Goal: Task Accomplishment & Management: Use online tool/utility

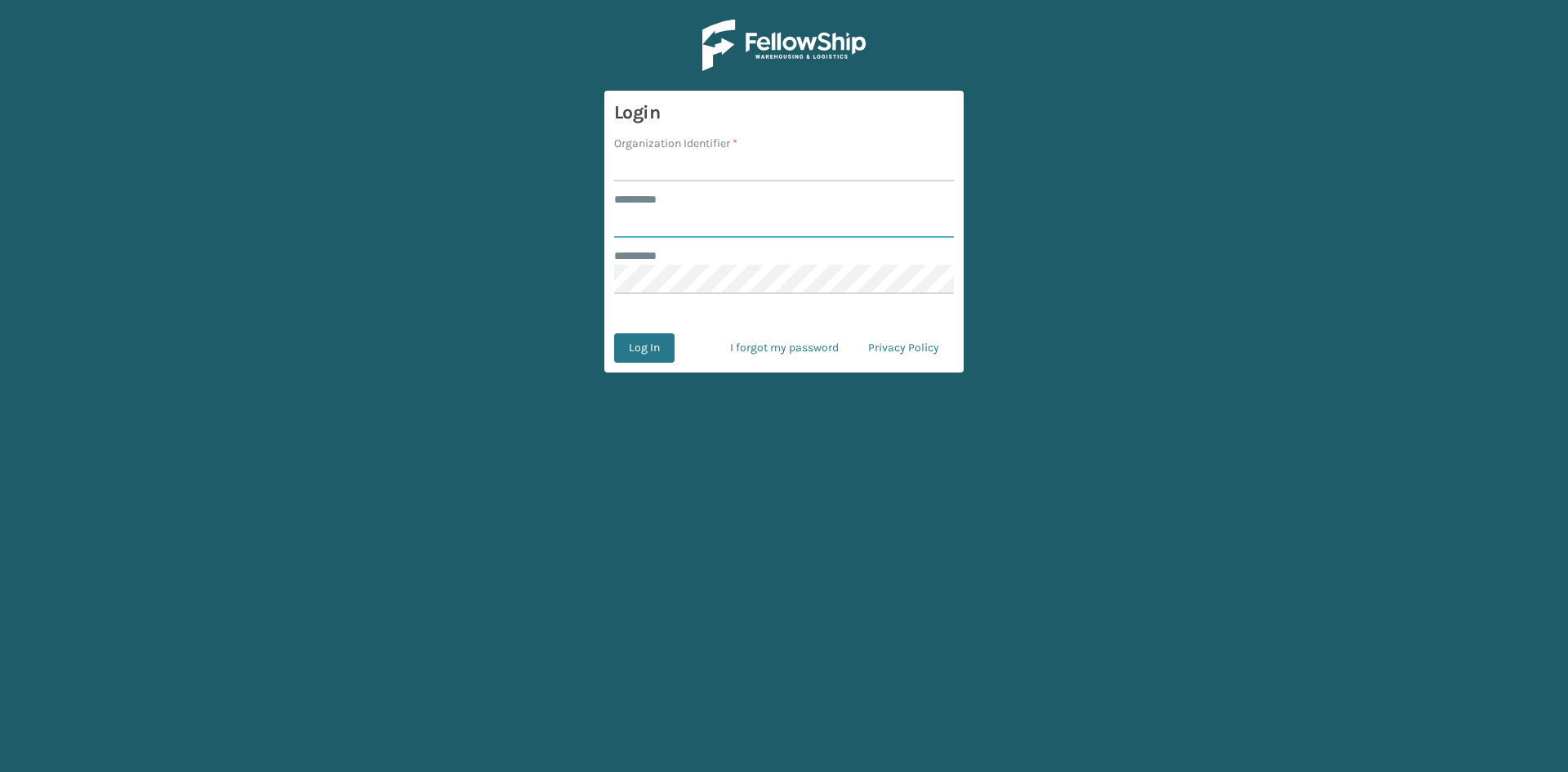
type input "*****"
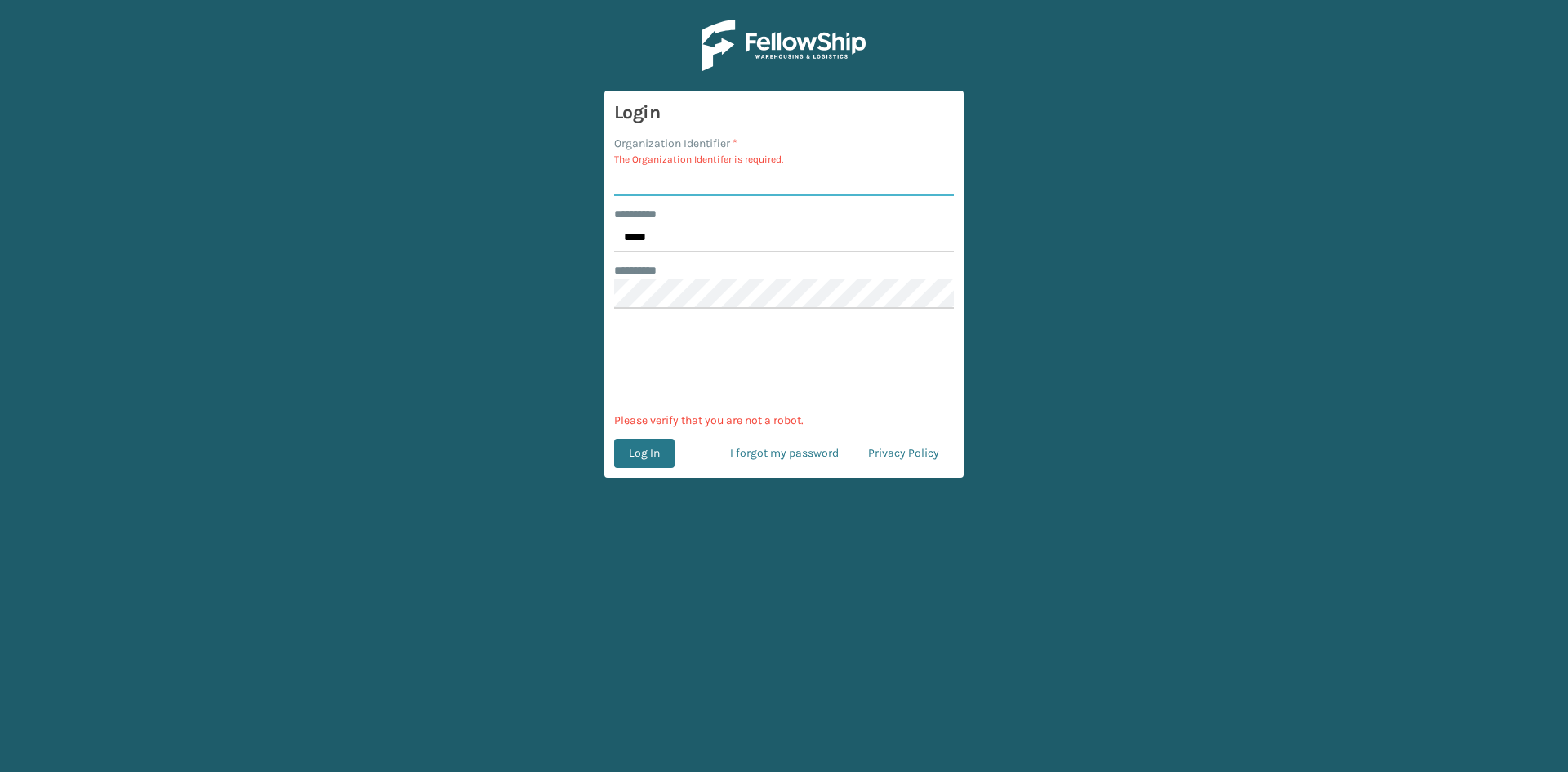
click at [734, 180] on input "Organization Identifier *" at bounding box center [784, 181] width 340 height 29
type input "sleepgeekz"
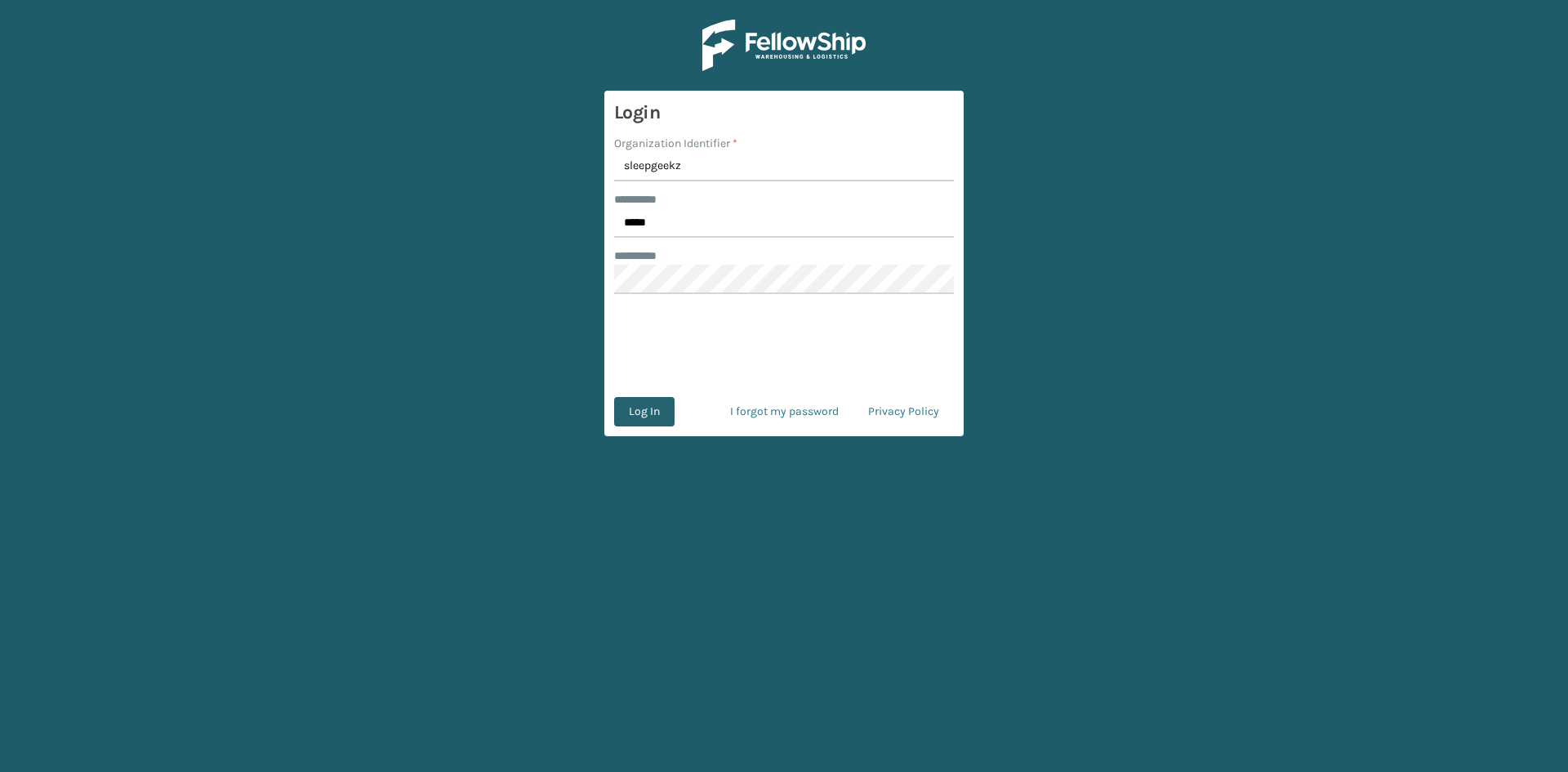
click at [642, 410] on button "Log In" at bounding box center [644, 411] width 61 height 29
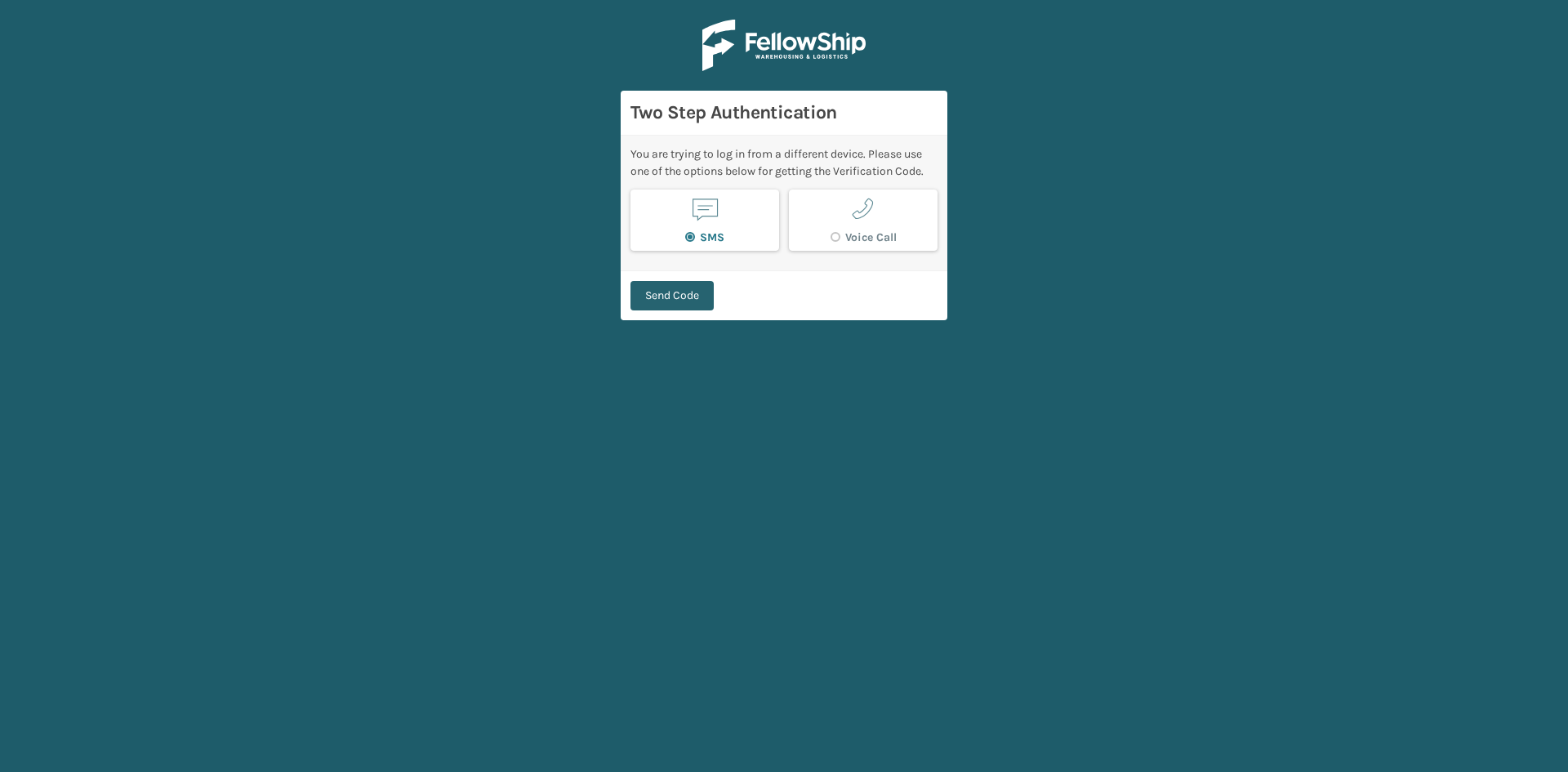
click at [686, 295] on button "Send Code" at bounding box center [672, 295] width 83 height 29
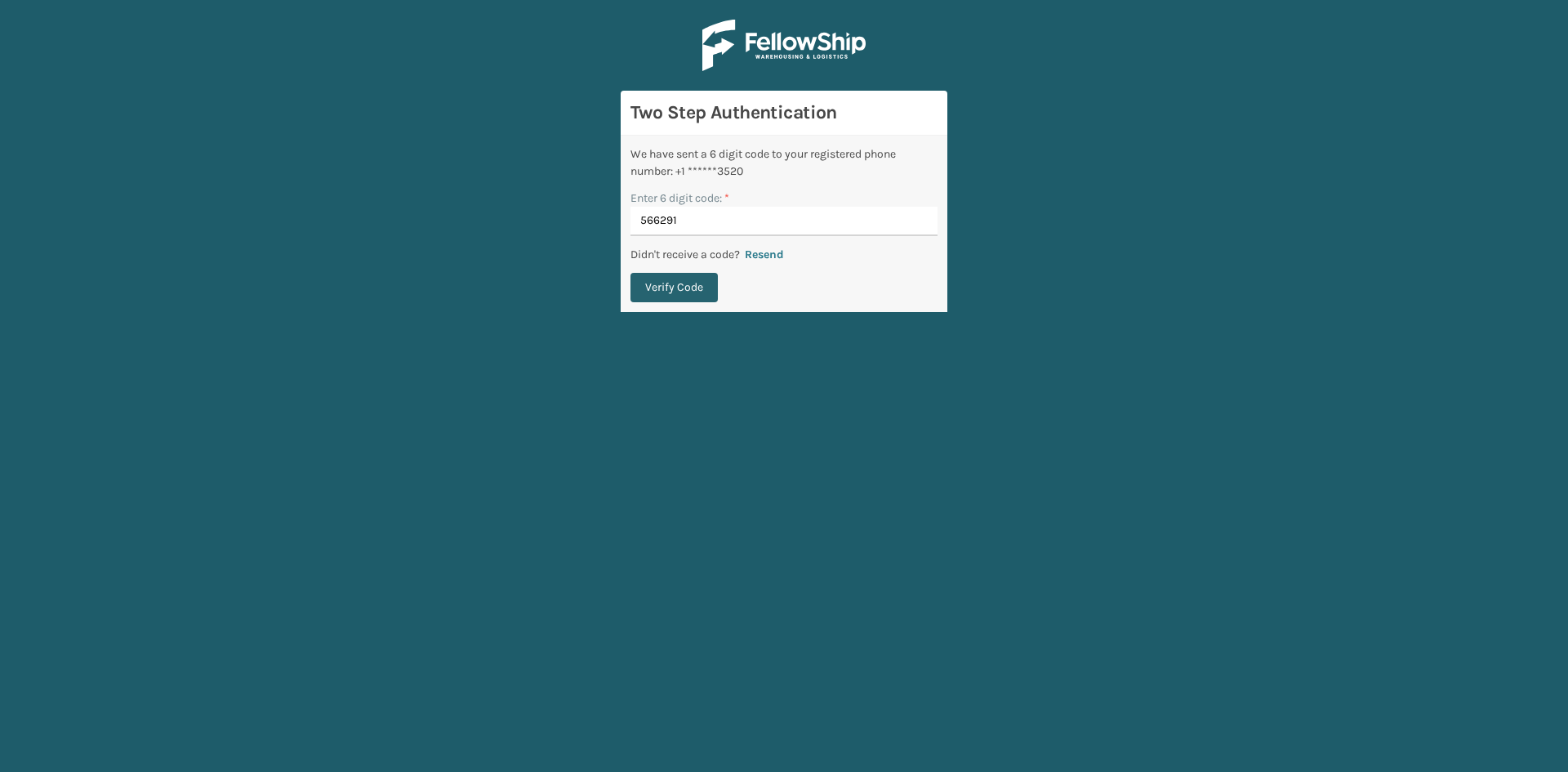
type input "566291"
click at [676, 285] on button "Verify Code" at bounding box center [674, 287] width 88 height 29
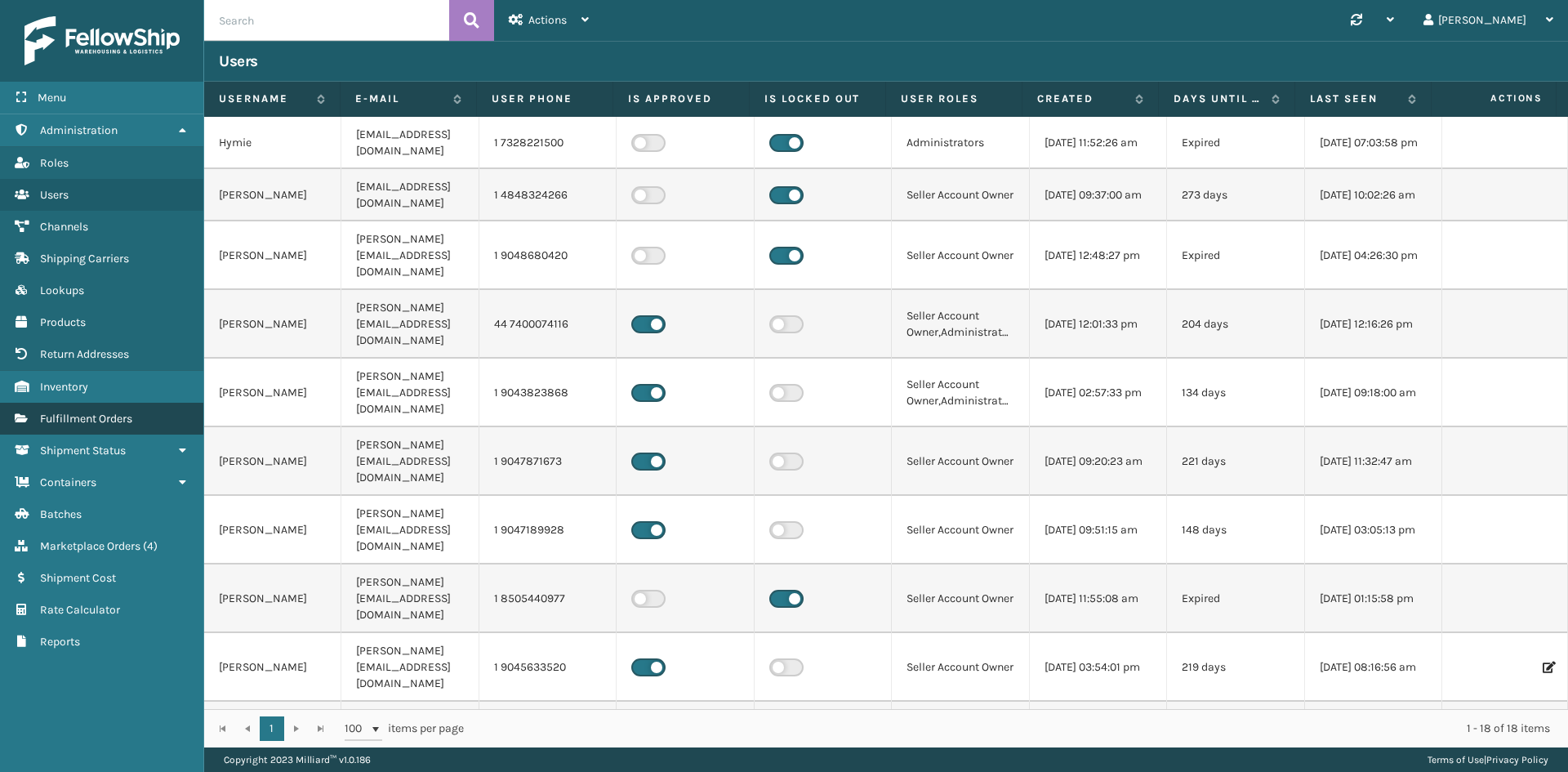
click at [129, 427] on link "Fulfillment Orders" at bounding box center [102, 419] width 204 height 32
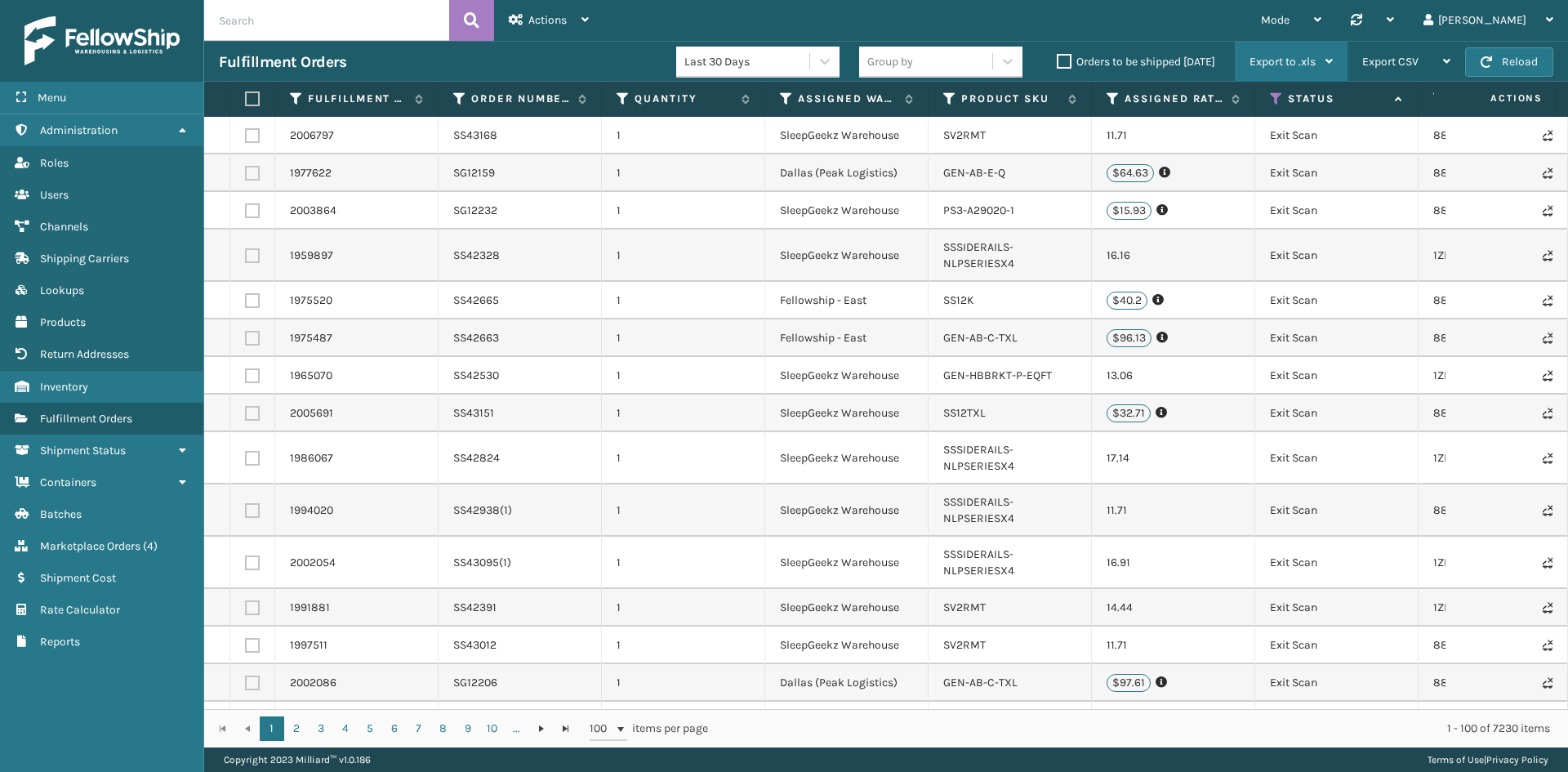
click at [1296, 61] on span "Export to .xls" at bounding box center [1282, 61] width 66 height 14
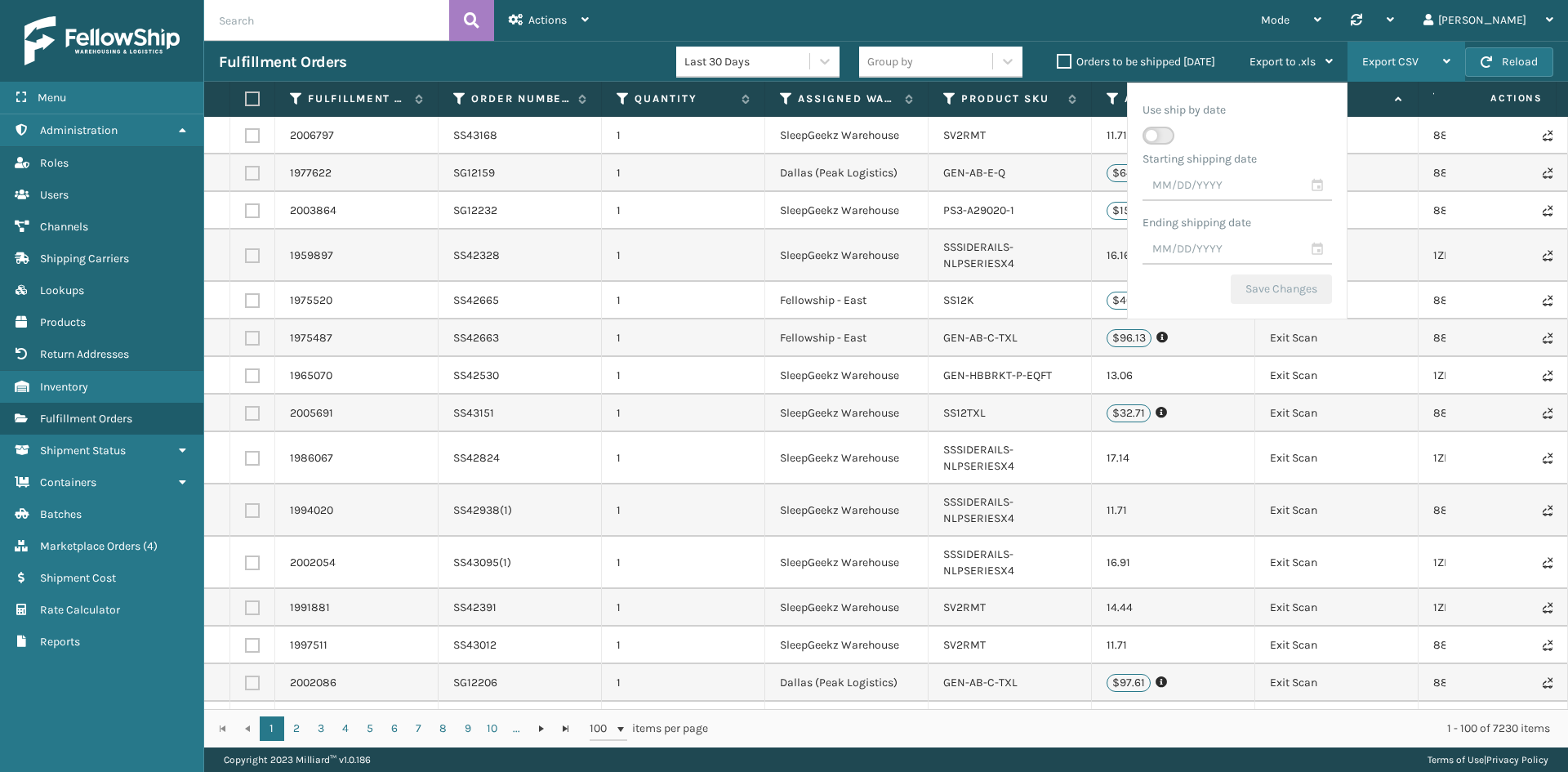
click at [1415, 70] on div "Export CSV" at bounding box center [1406, 61] width 88 height 41
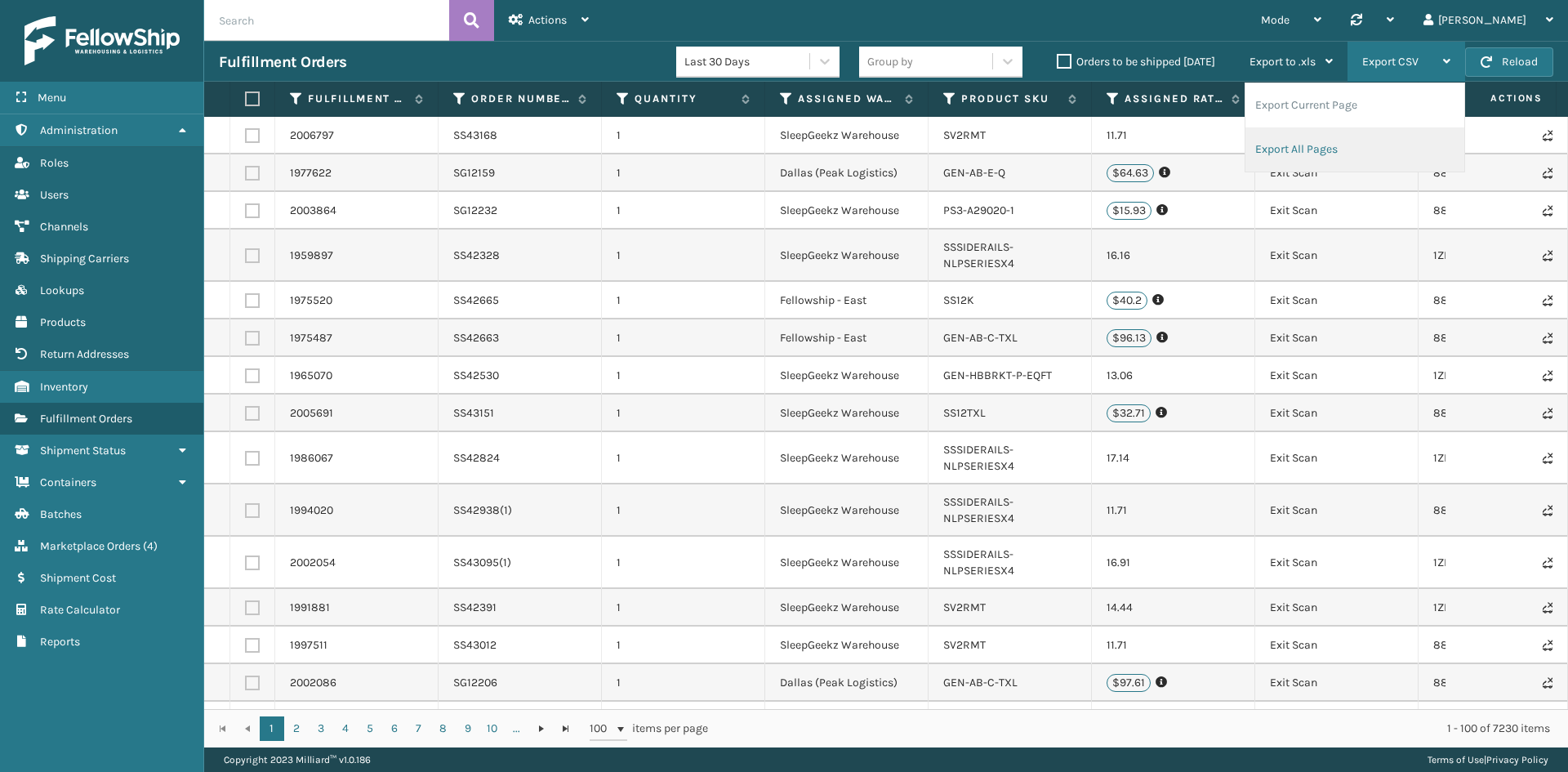
click at [1286, 140] on li "Export All Pages" at bounding box center [1355, 149] width 219 height 44
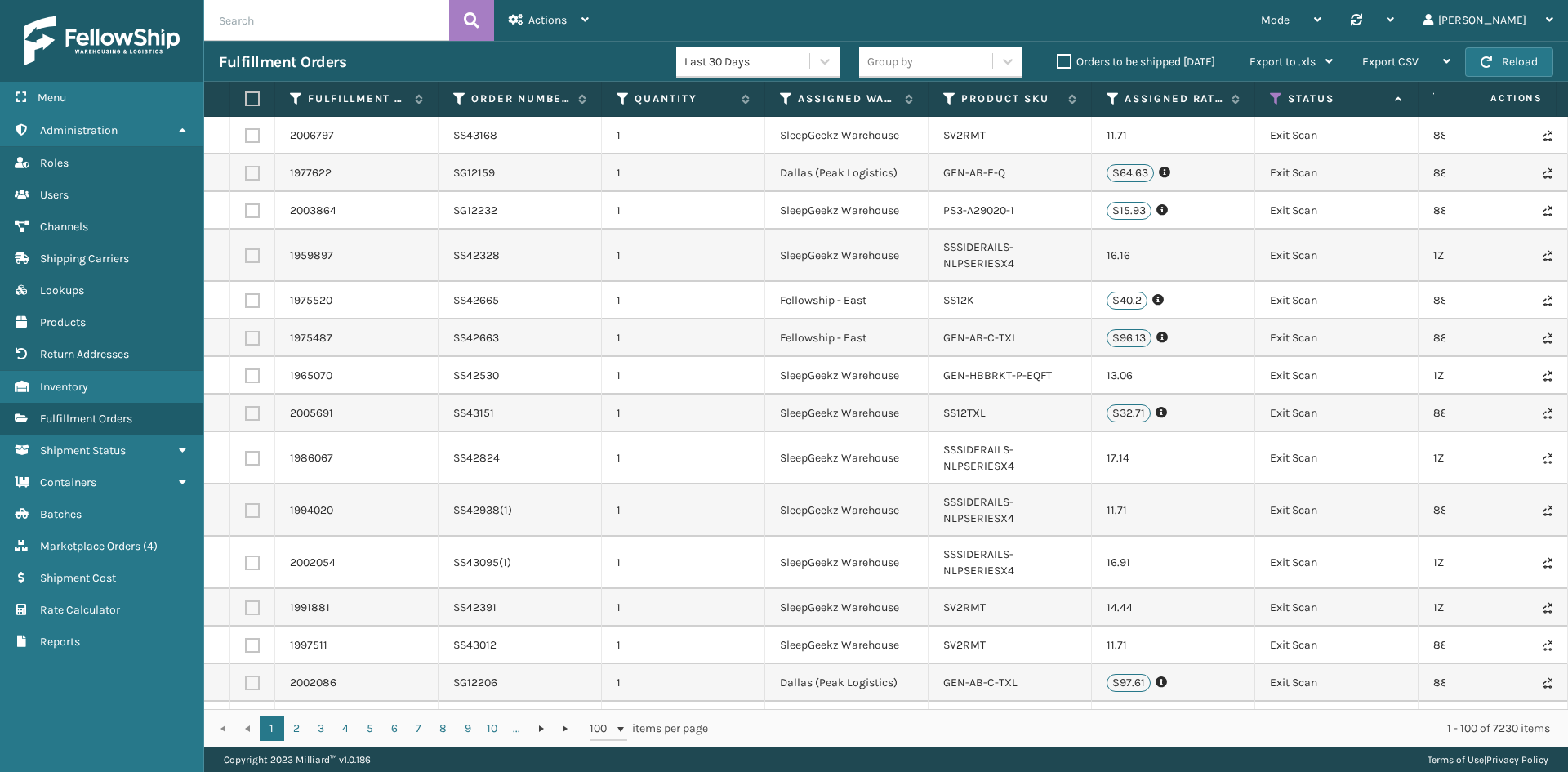
click at [359, 23] on input "text" at bounding box center [327, 20] width 245 height 41
paste input "392138211400"
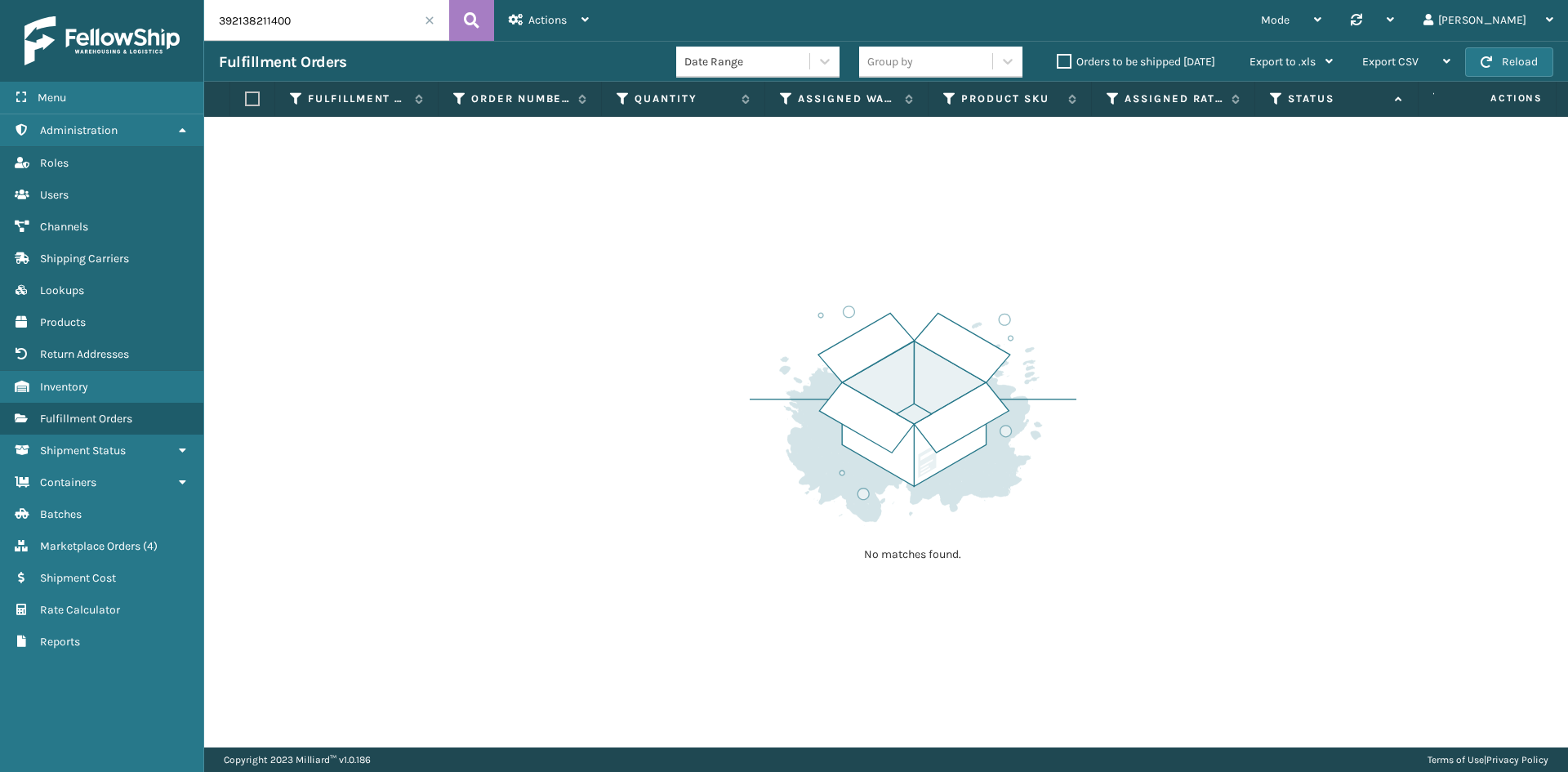
drag, startPoint x: 338, startPoint y: 25, endPoint x: 4, endPoint y: 5, distance: 334.6
click at [4, 0] on div "Menu Administration Roles Users Channels Shipping Carriers Lookups Products Ret…" at bounding box center [784, 0] width 1568 height 0
paste input "883551084495"
type input "883551084495"
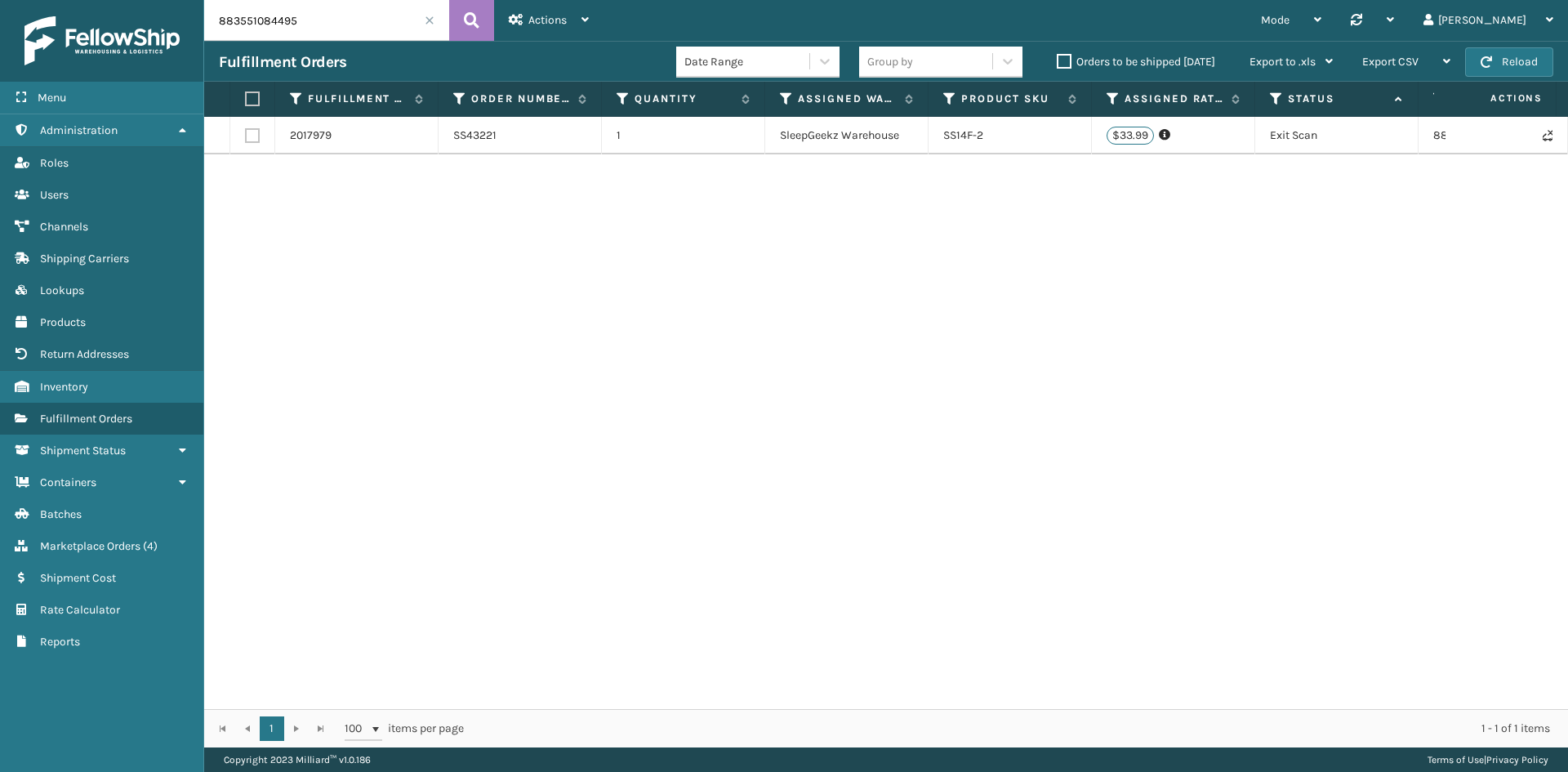
click at [429, 17] on span at bounding box center [429, 20] width 10 height 10
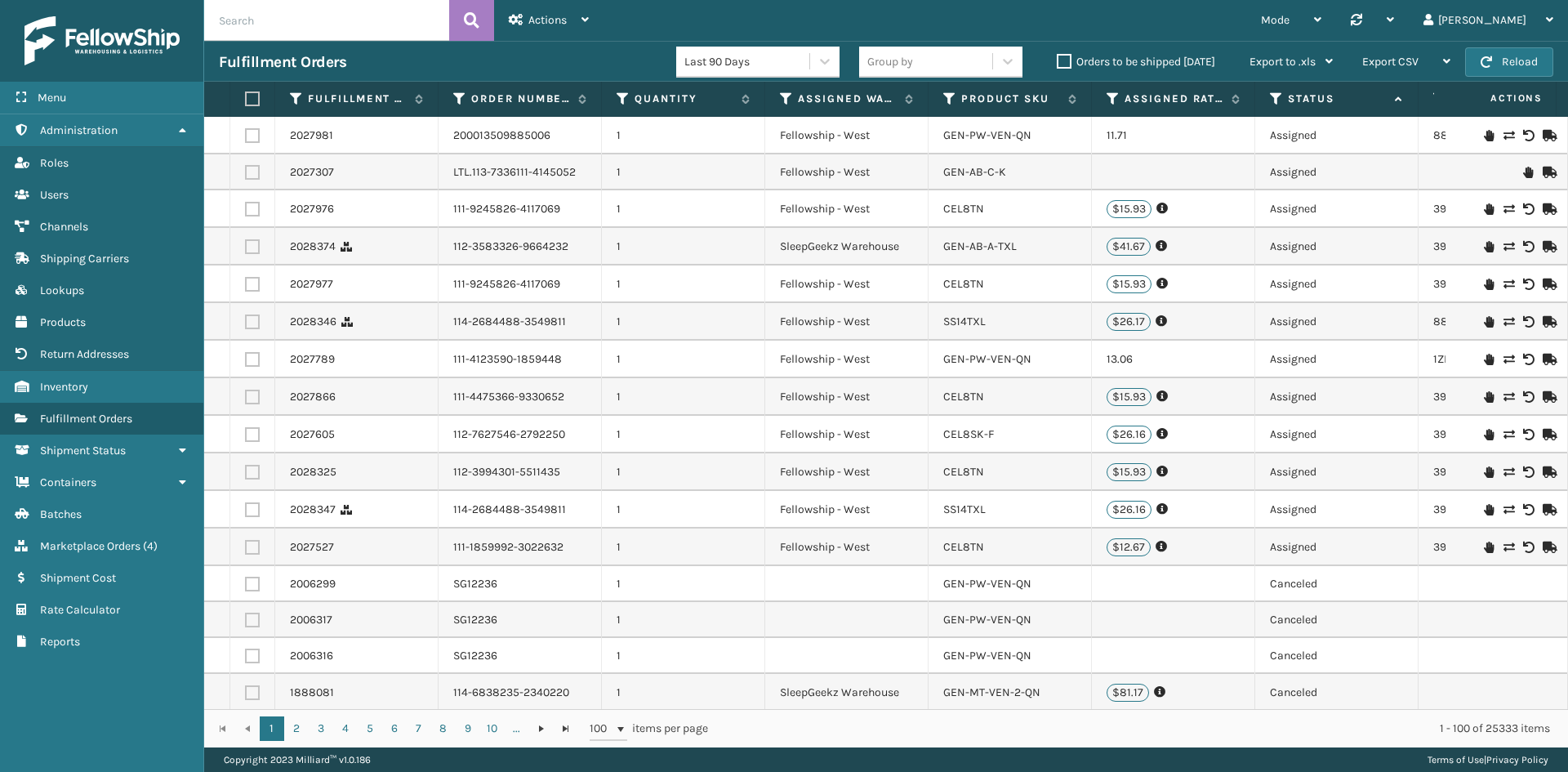
click at [1270, 98] on icon at bounding box center [1276, 98] width 13 height 15
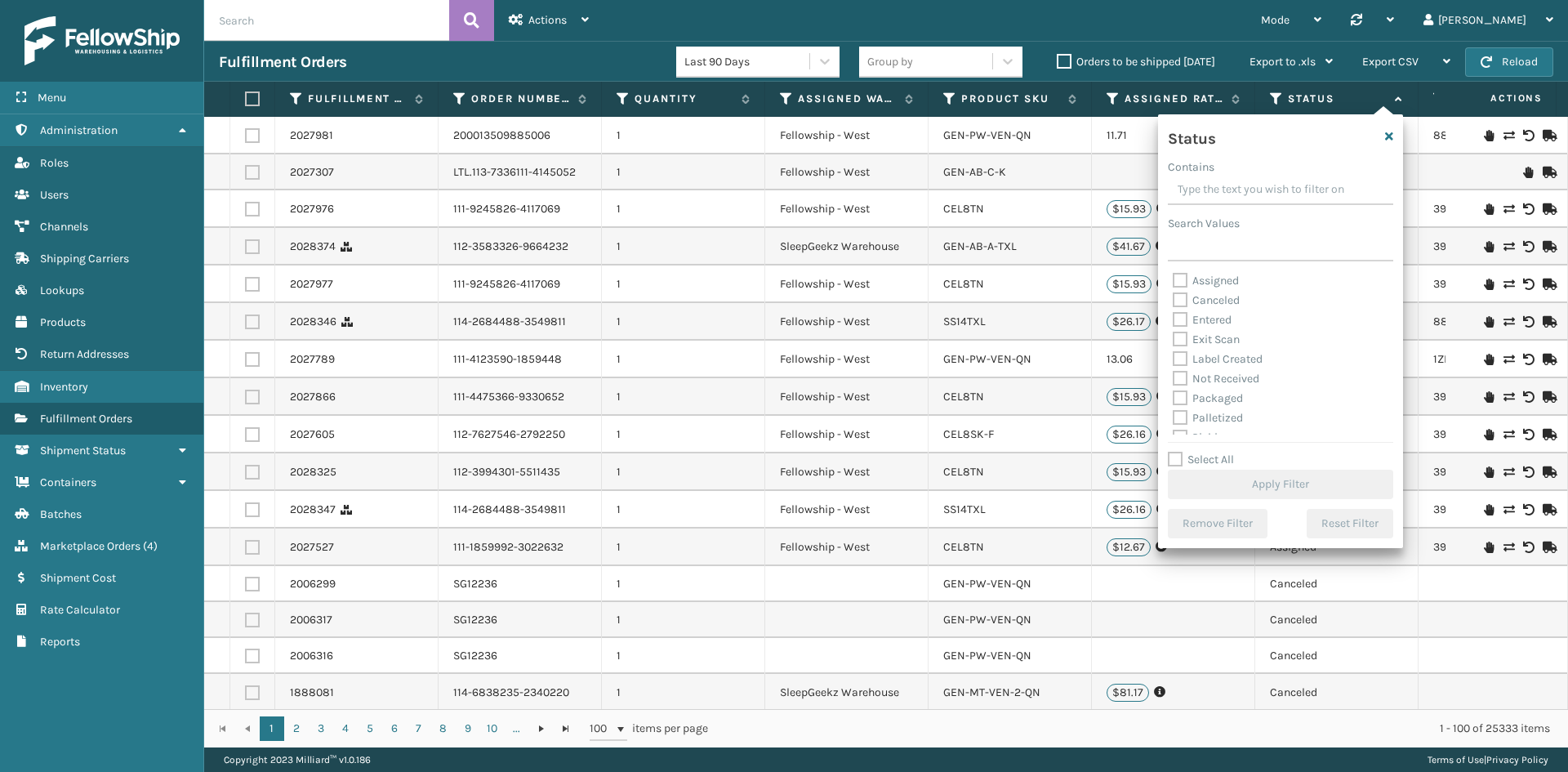
click at [1184, 337] on label "Exit Scan" at bounding box center [1206, 340] width 67 height 14
click at [1174, 337] on input "Exit Scan" at bounding box center [1173, 335] width 1 height 11
checkbox input "true"
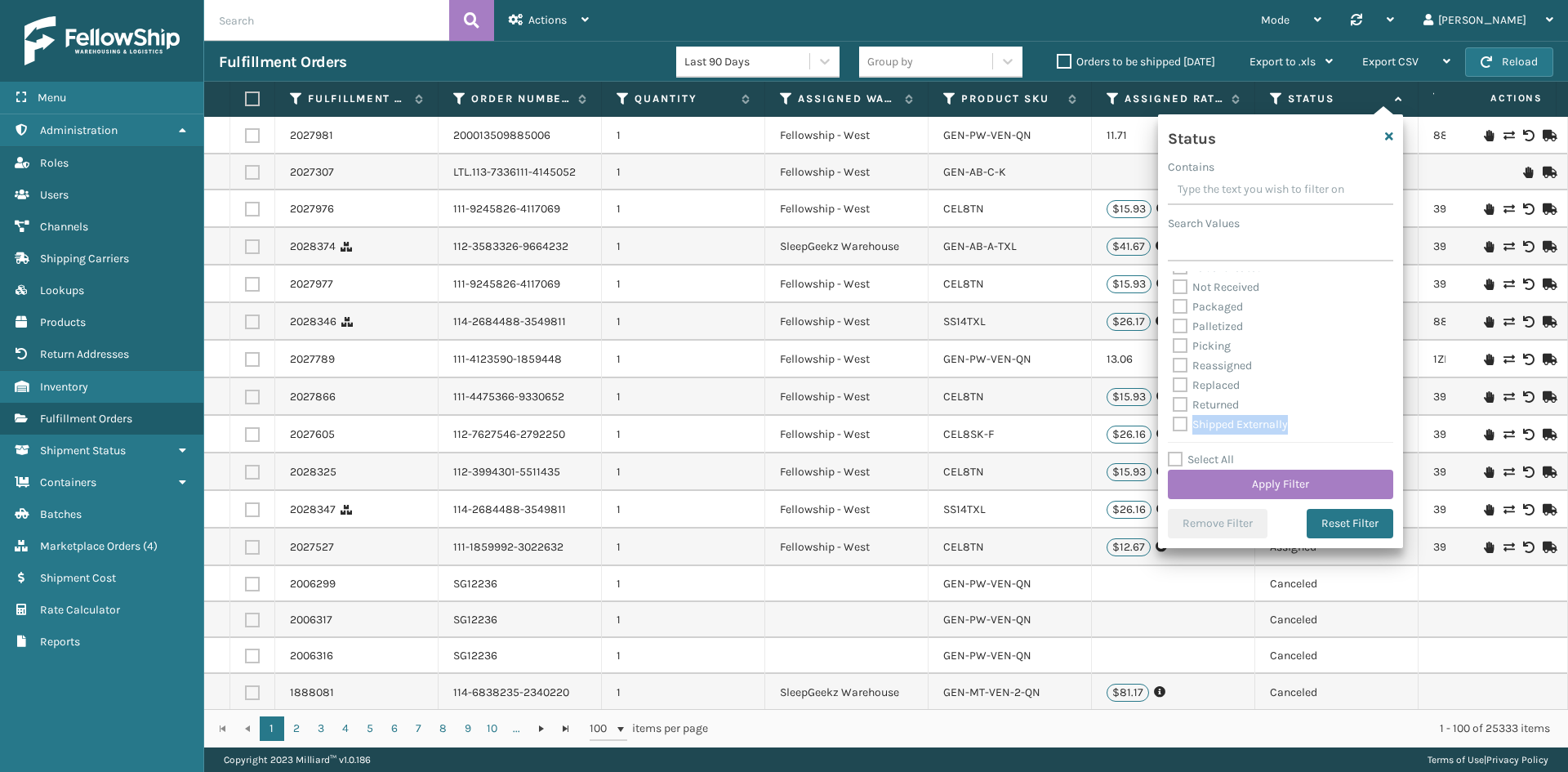
drag, startPoint x: 1187, startPoint y: 423, endPoint x: 1200, endPoint y: 447, distance: 27.3
click at [1186, 423] on label "Shipped Externally" at bounding box center [1230, 424] width 115 height 14
click at [1231, 489] on button "Apply Filter" at bounding box center [1280, 484] width 226 height 29
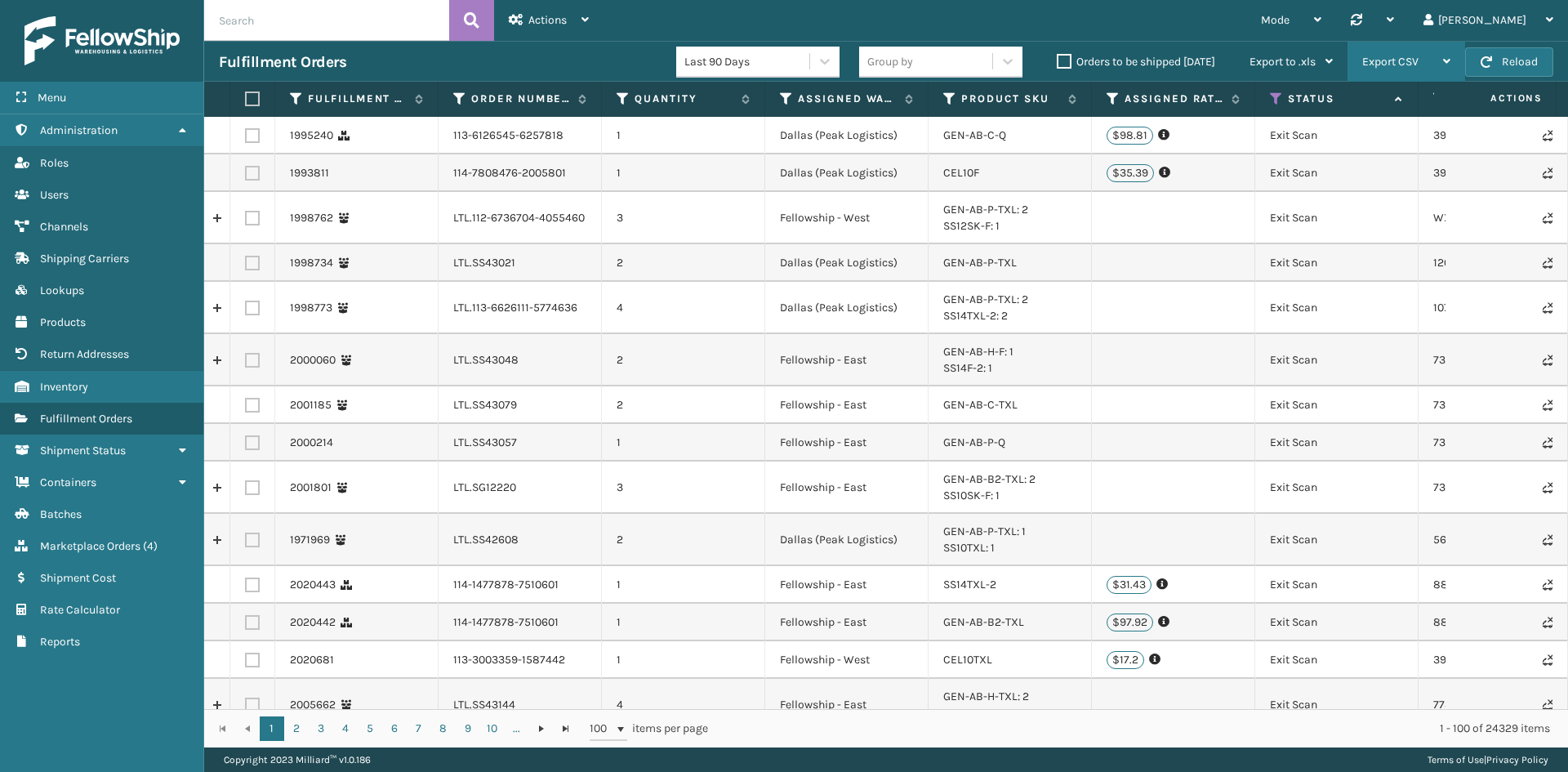
click at [1391, 64] on span "Export CSV" at bounding box center [1391, 61] width 56 height 14
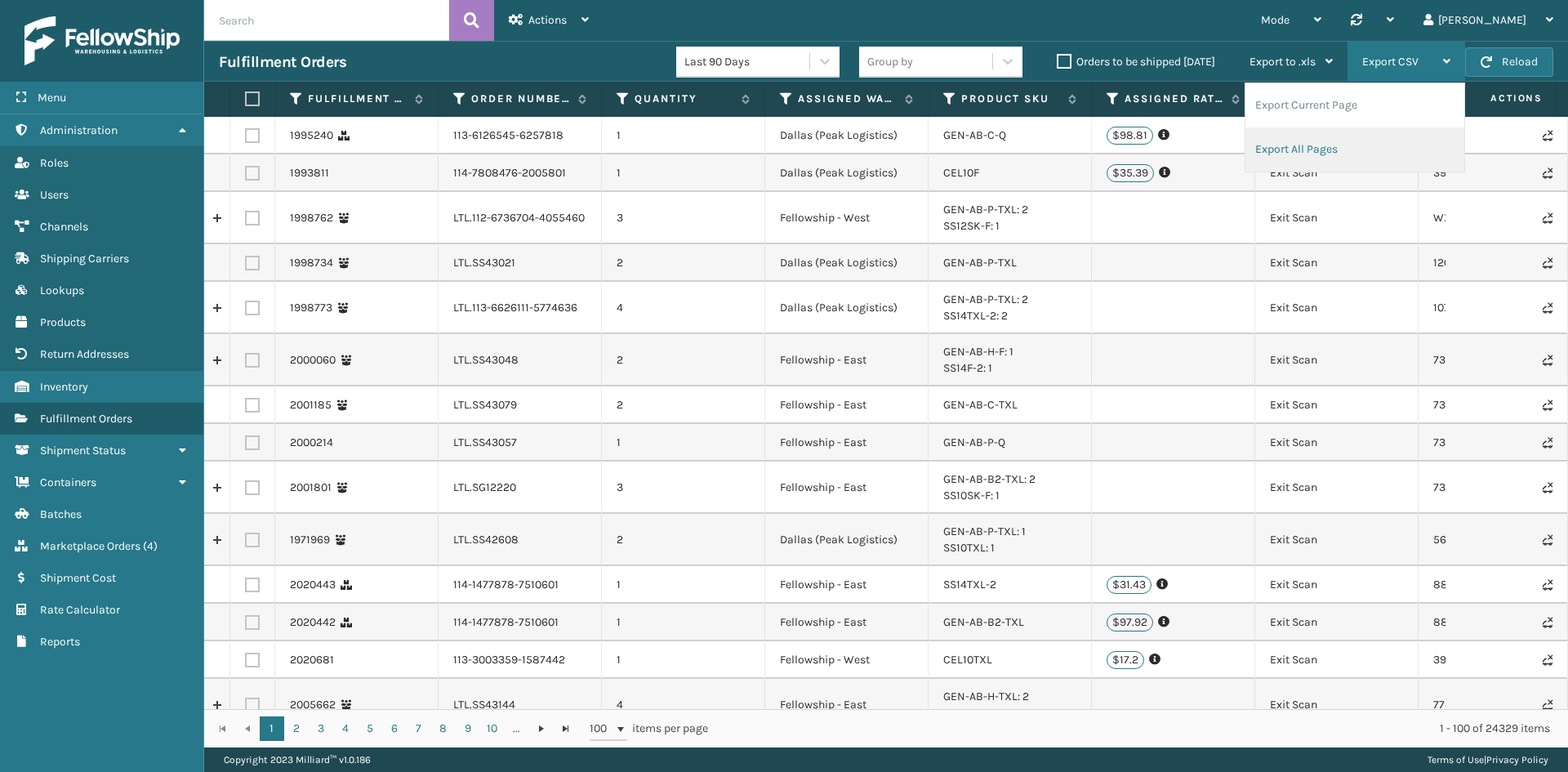
click at [1298, 151] on li "Export All Pages" at bounding box center [1355, 149] width 219 height 44
